Goal: Task Accomplishment & Management: Manage account settings

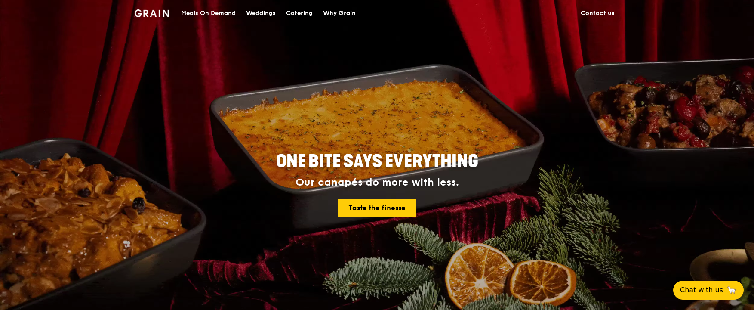
click at [212, 13] on div "Meals On Demand" at bounding box center [208, 13] width 55 height 26
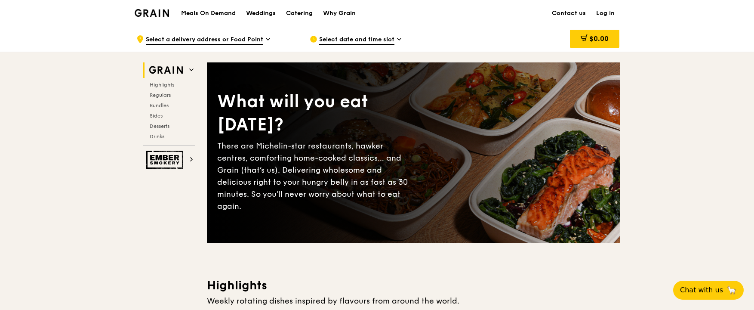
click at [609, 13] on link "Log in" at bounding box center [605, 13] width 29 height 26
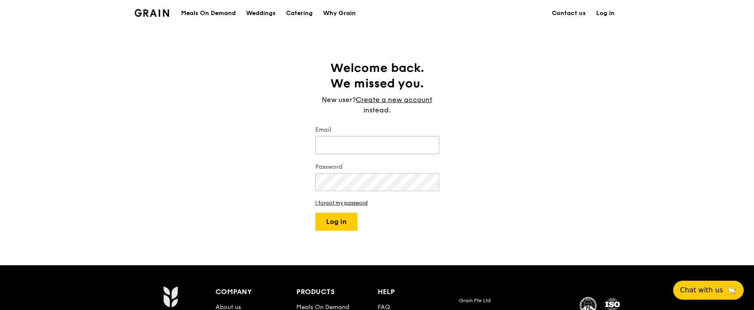
type input "[EMAIL_ADDRESS][DOMAIN_NAME]"
click at [335, 221] on button "Log in" at bounding box center [336, 221] width 42 height 18
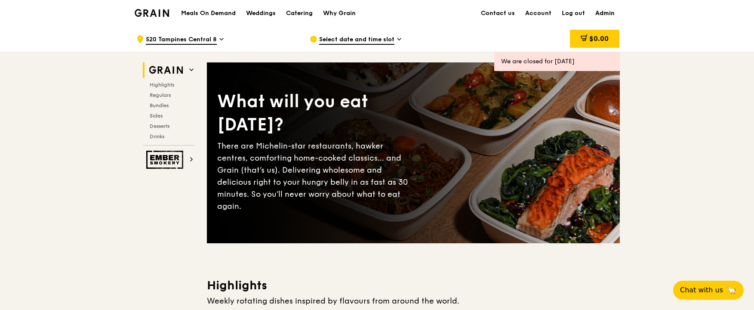
click at [599, 13] on link "Admin" at bounding box center [605, 13] width 30 height 26
select select "100"
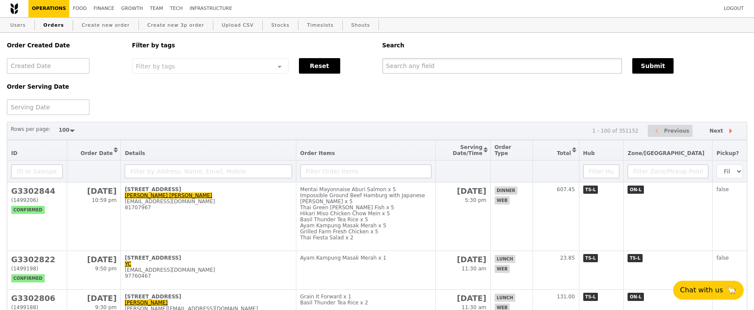
click at [412, 70] on input "text" at bounding box center [502, 65] width 240 height 15
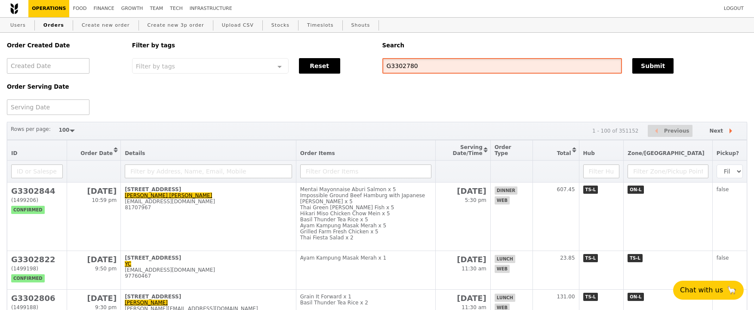
type input "G3302780"
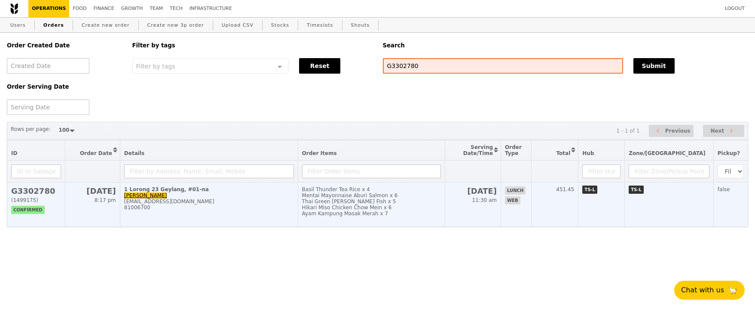
click at [264, 210] on div "81006700" at bounding box center [209, 207] width 170 height 6
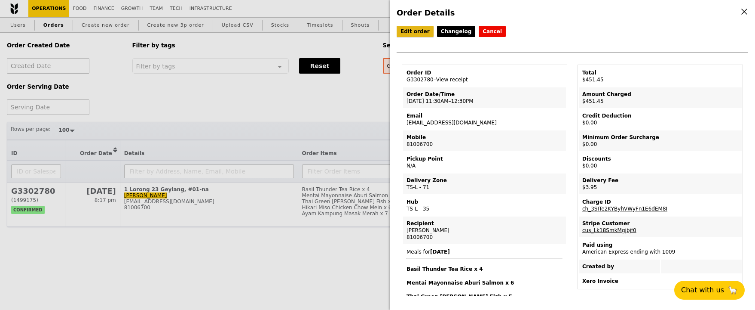
click at [417, 34] on link "Edit order" at bounding box center [415, 31] width 37 height 11
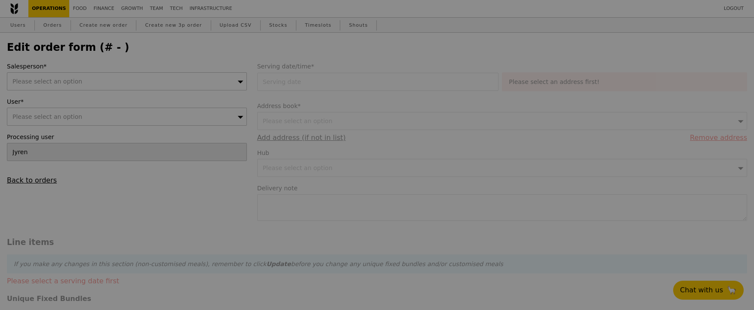
type input "[DATE]"
type textarea "Please call when arrived. Please ensure delivery time is met. Thank you!"
type input "447.50"
type input "2.71"
type input "2.95"
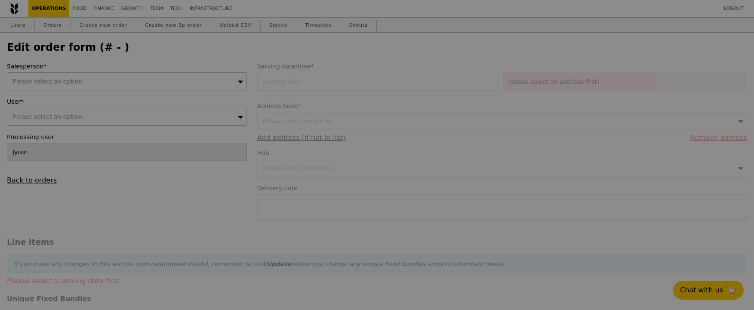
type input "450.45"
type input "Loading..."
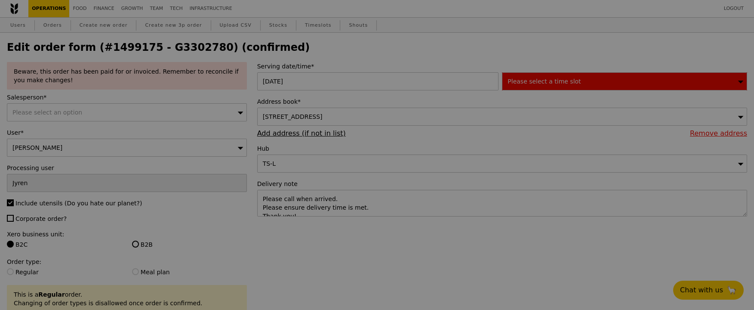
type input "496"
type input "483"
type input "484"
type input "483"
type input "477"
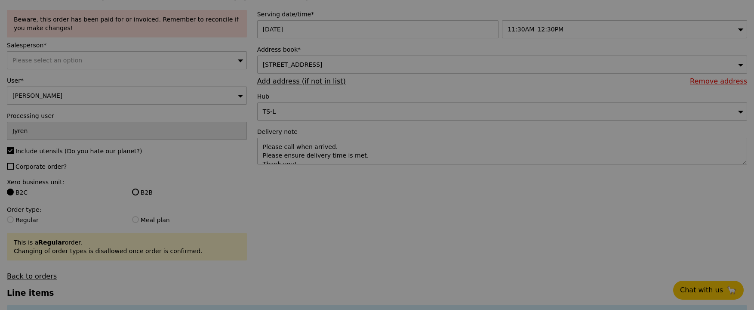
scroll to position [53, 0]
